Goal: Task Accomplishment & Management: Use online tool/utility

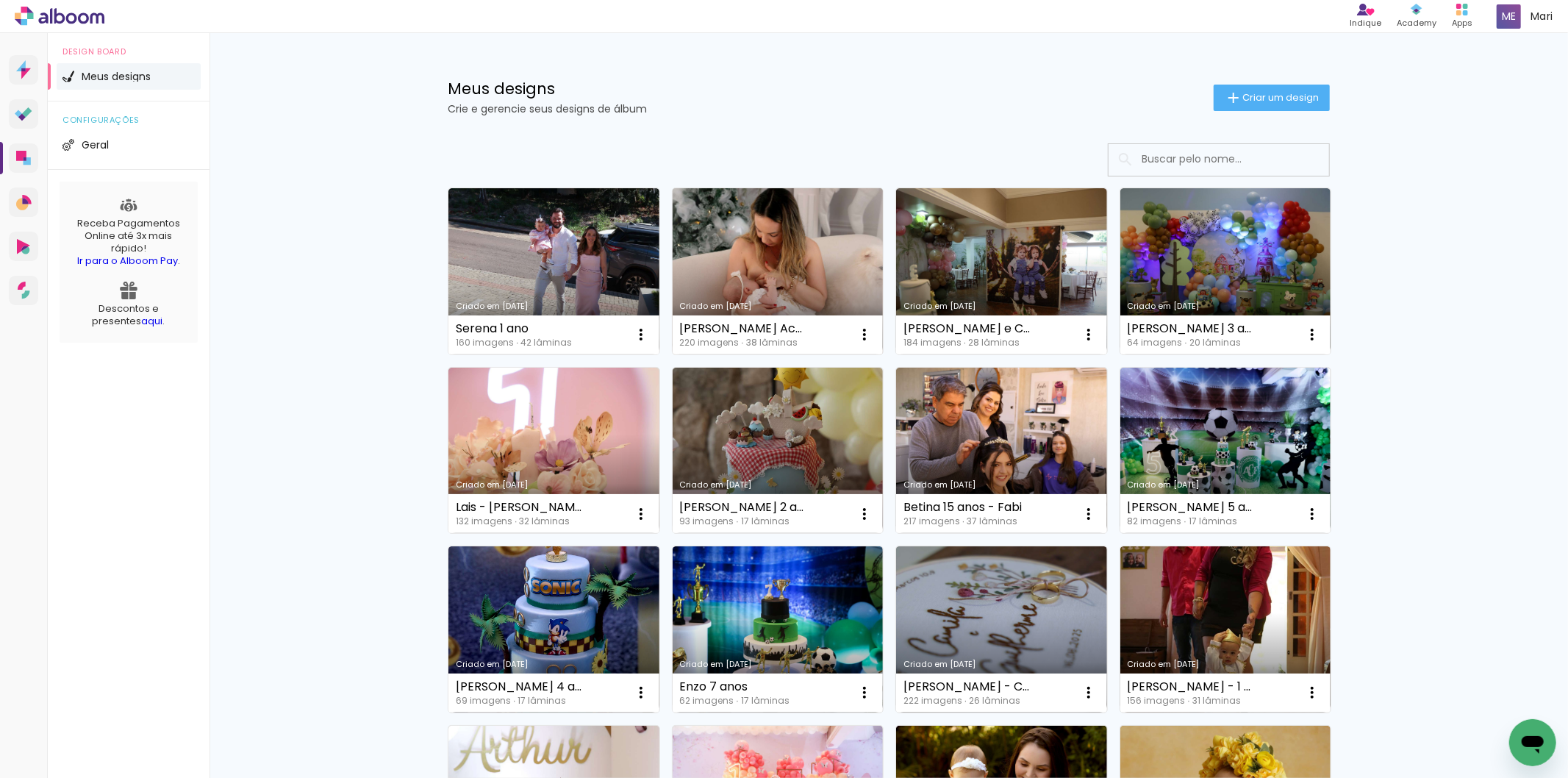
click at [799, 253] on link "Criado em [DATE]" at bounding box center [778, 271] width 211 height 167
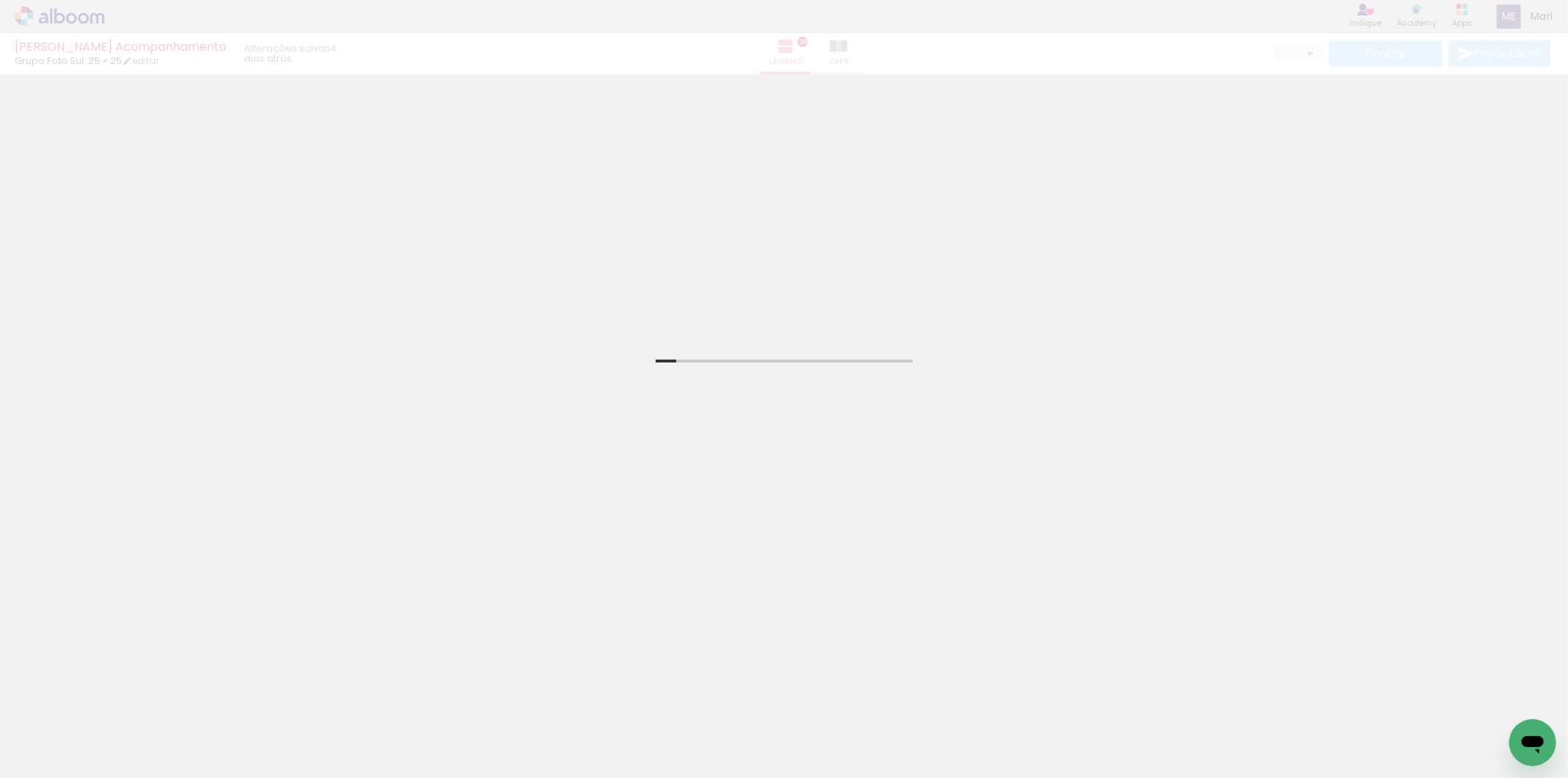
click at [774, 731] on quentale-thumb at bounding box center [806, 728] width 82 height 84
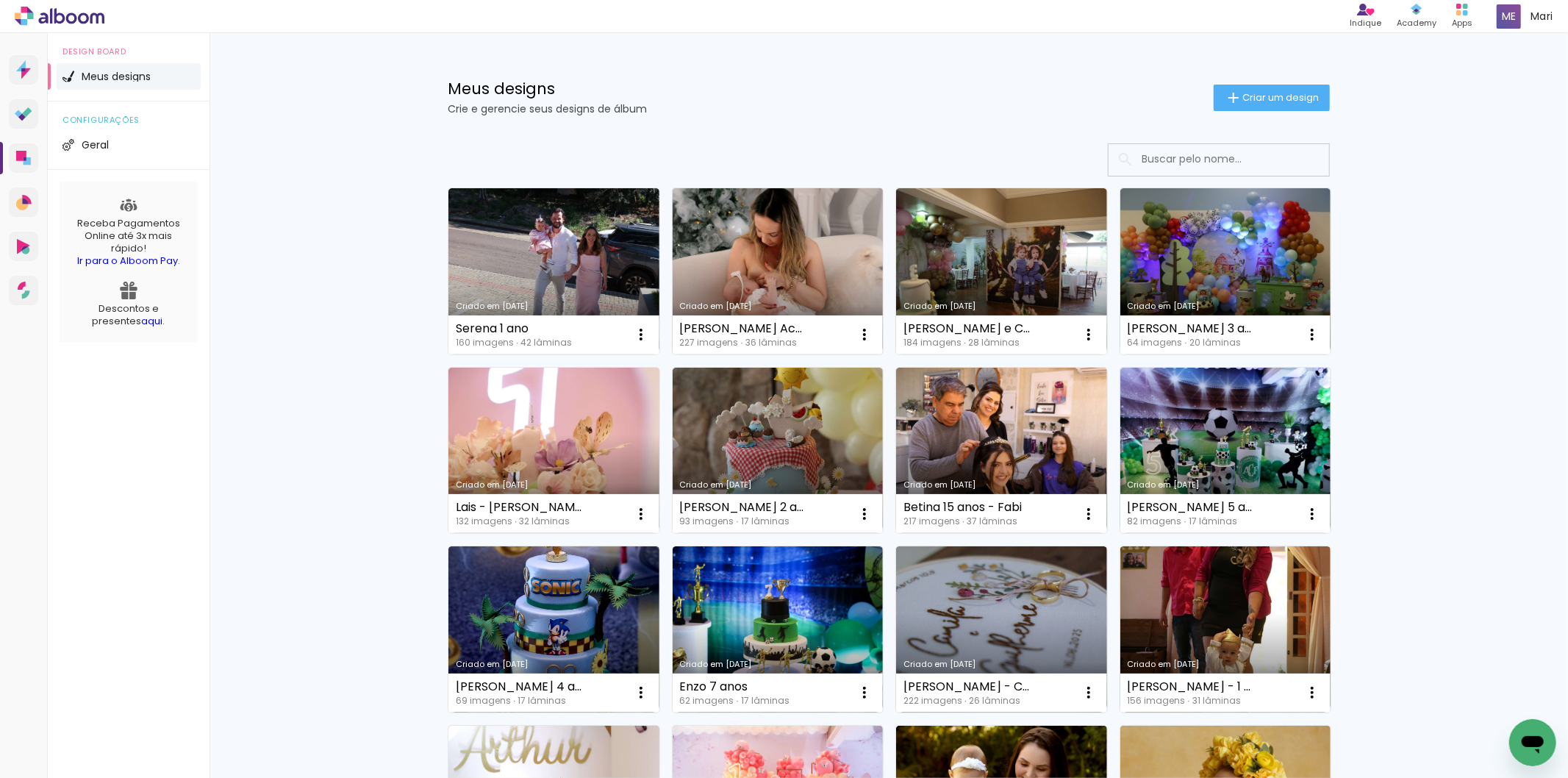
click at [732, 266] on link "Criado em [DATE]" at bounding box center [778, 271] width 211 height 167
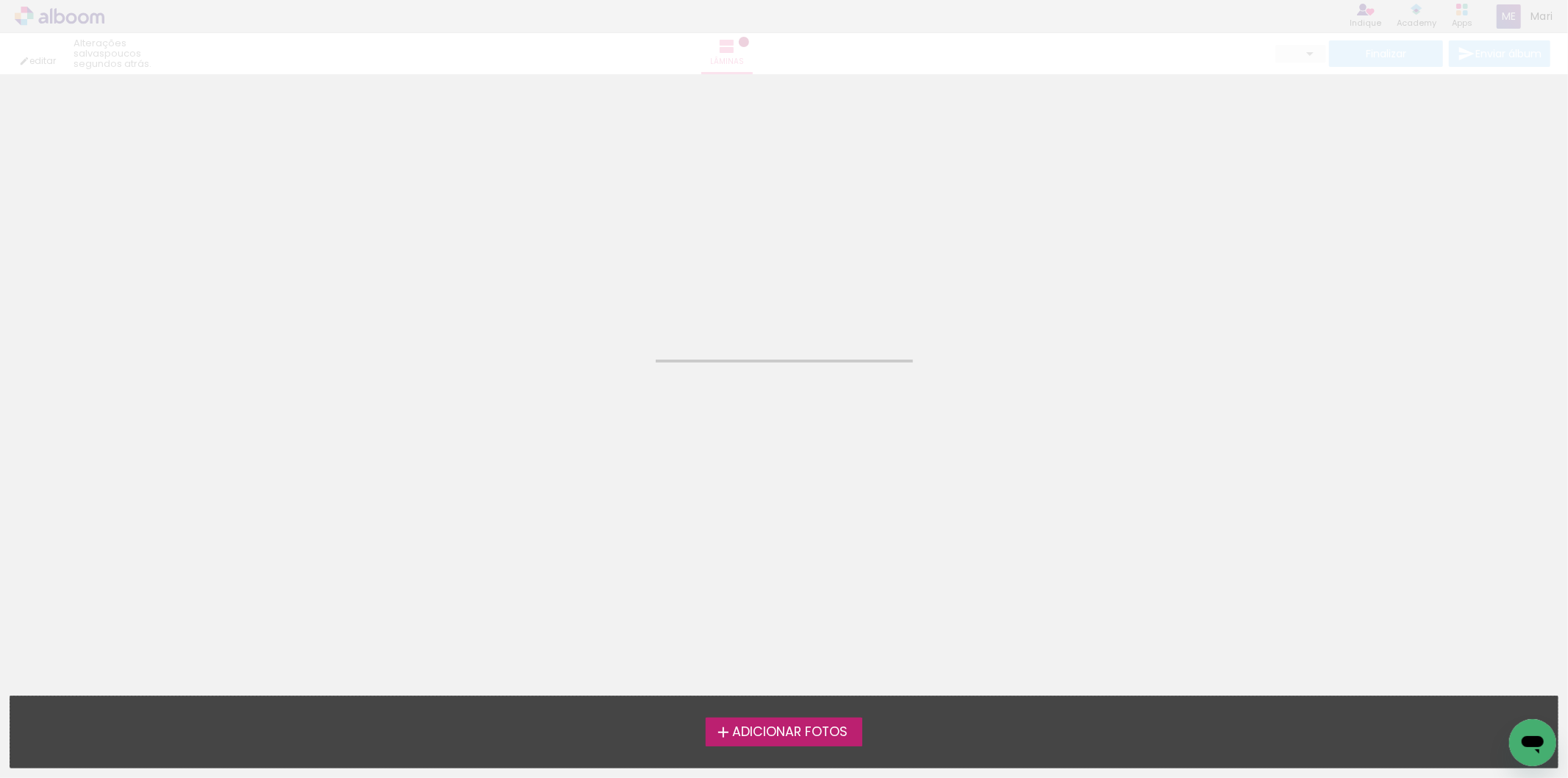
click at [29, 728] on iron-horizontal-list at bounding box center [15, 732] width 29 height 92
